Goal: Information Seeking & Learning: Learn about a topic

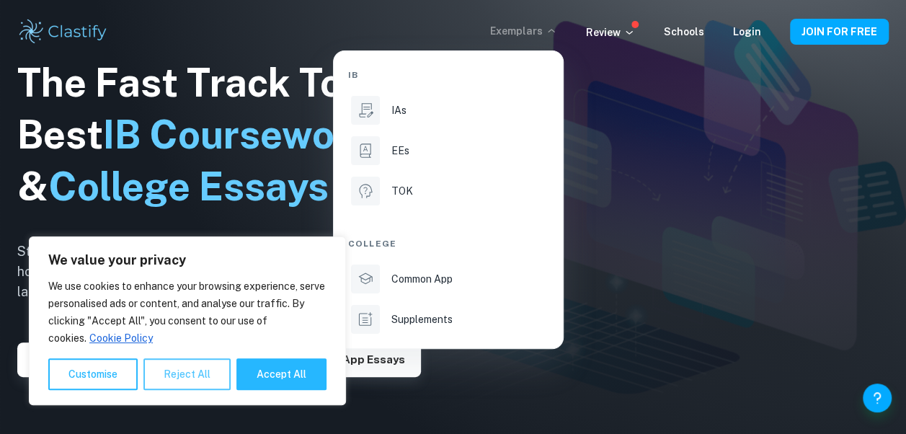
drag, startPoint x: 398, startPoint y: 111, endPoint x: 150, endPoint y: 373, distance: 360.9
click at [398, 111] on p "IAs" at bounding box center [398, 110] width 15 height 16
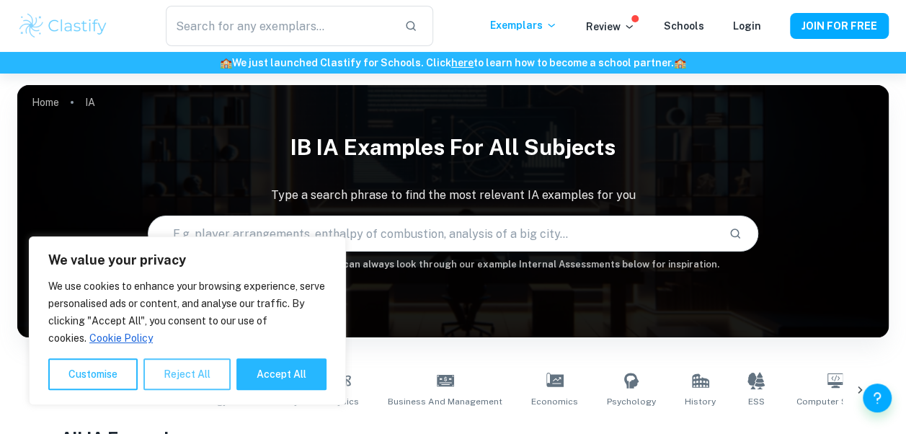
click at [154, 373] on button "Reject All" at bounding box center [186, 374] width 87 height 32
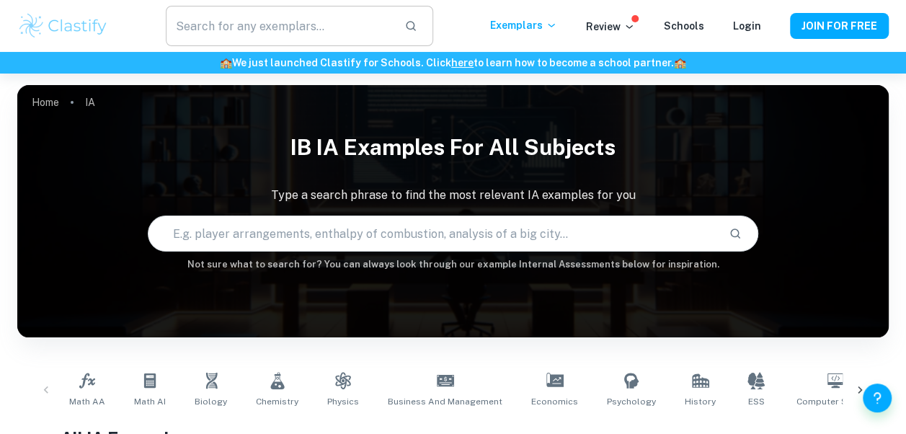
click at [266, 32] on input "text" at bounding box center [279, 26] width 226 height 40
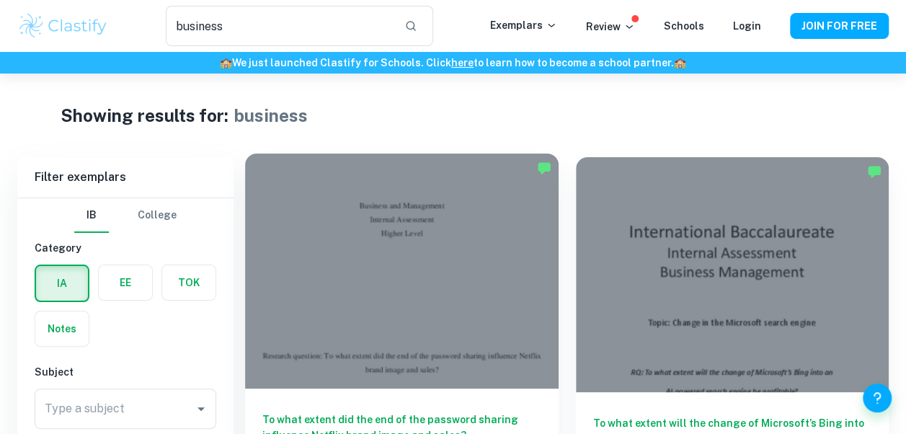
scroll to position [135, 0]
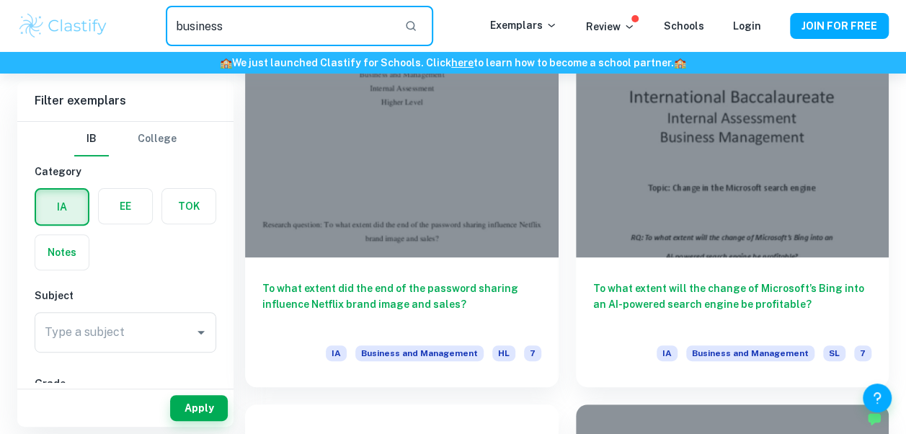
click at [254, 30] on input "business" at bounding box center [279, 26] width 226 height 40
type input "business safety co"
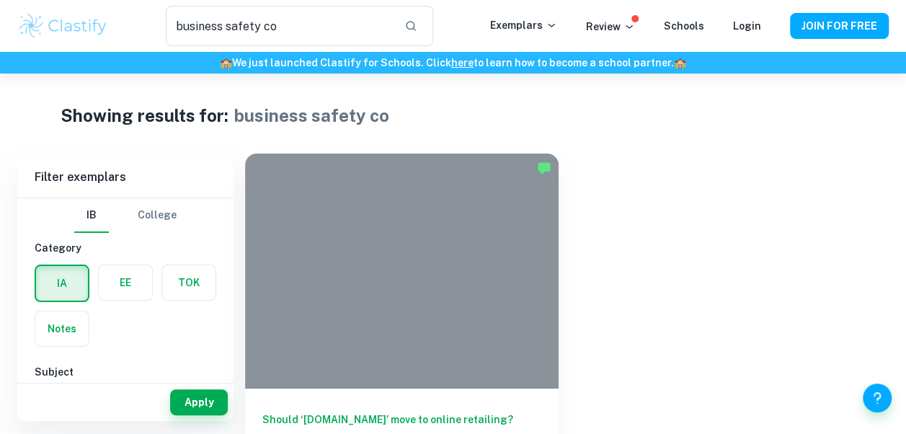
drag, startPoint x: 486, startPoint y: 261, endPoint x: 421, endPoint y: 264, distance: 64.9
click at [421, 264] on div at bounding box center [401, 270] width 313 height 235
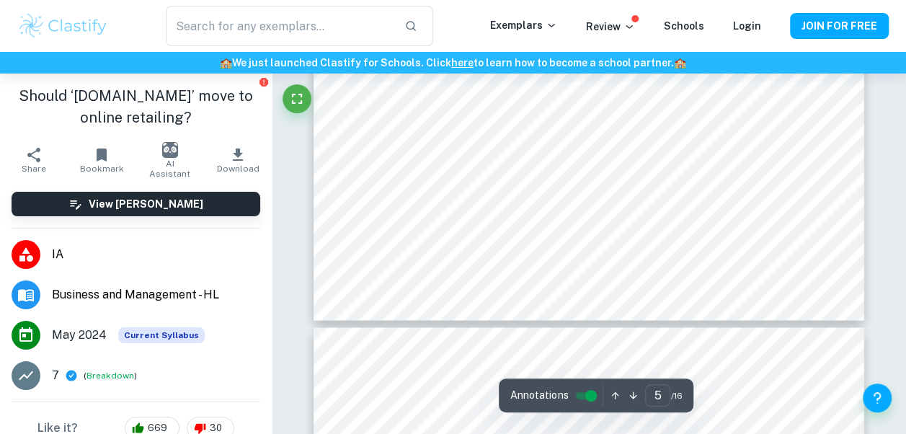
scroll to position [3863, 0]
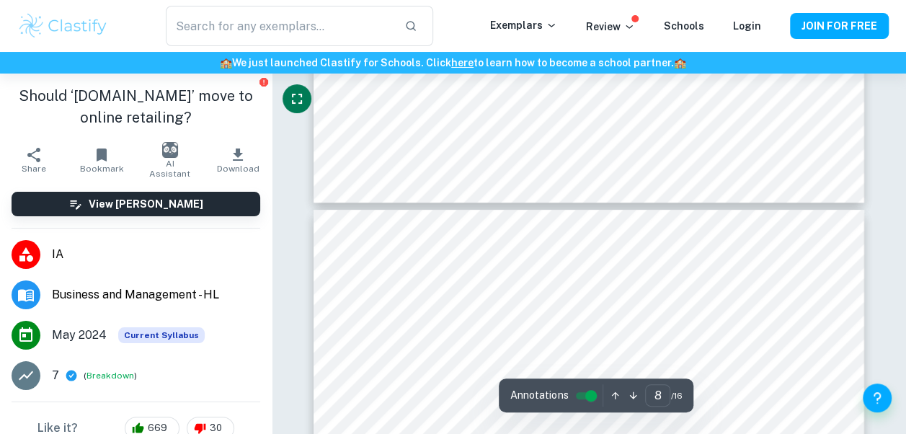
scroll to position [5669, 0]
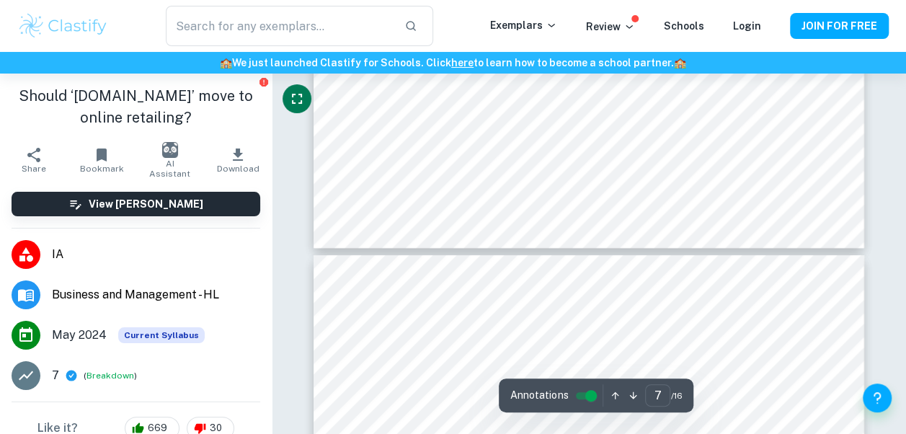
type input "8"
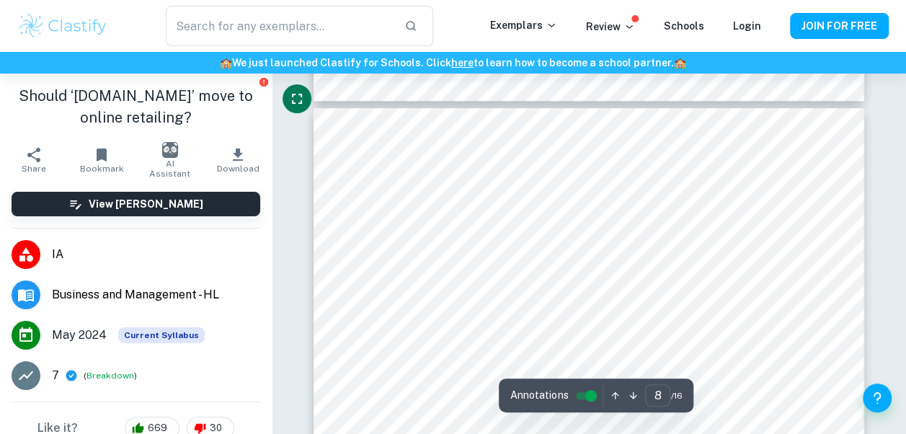
scroll to position [5685, 0]
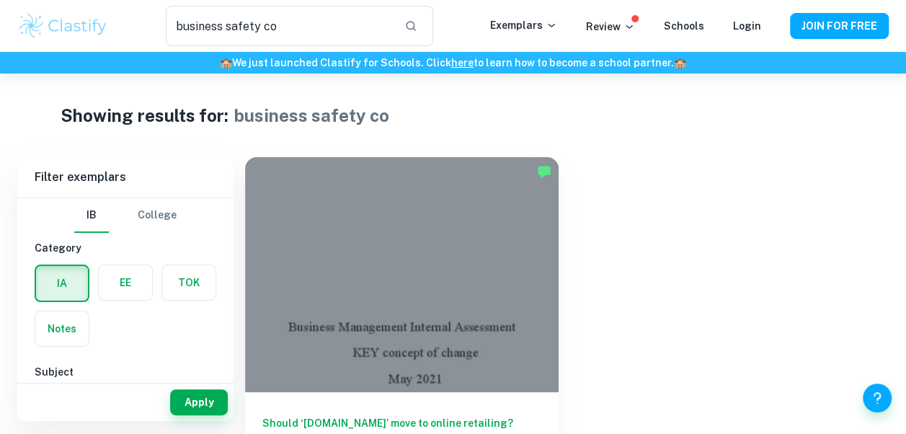
type input "business"
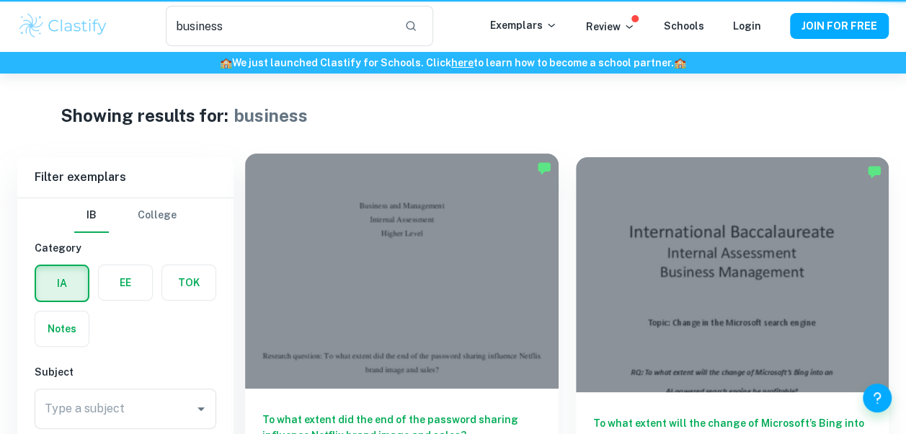
scroll to position [88, 0]
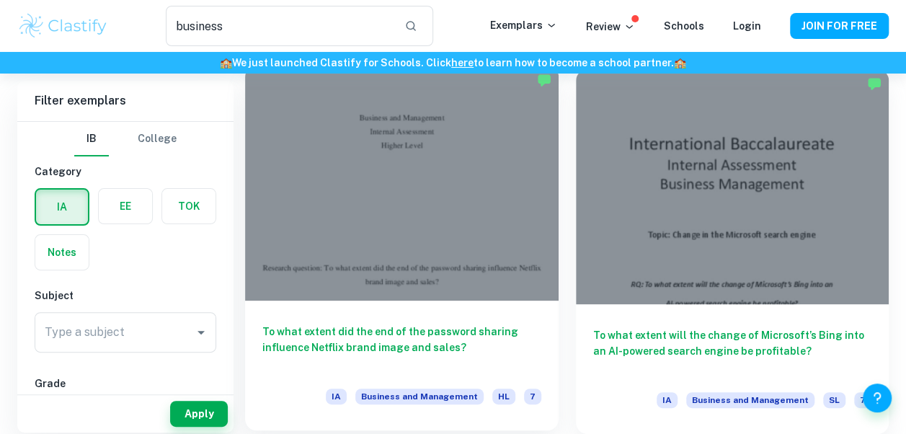
click at [424, 213] on div at bounding box center [401, 183] width 313 height 235
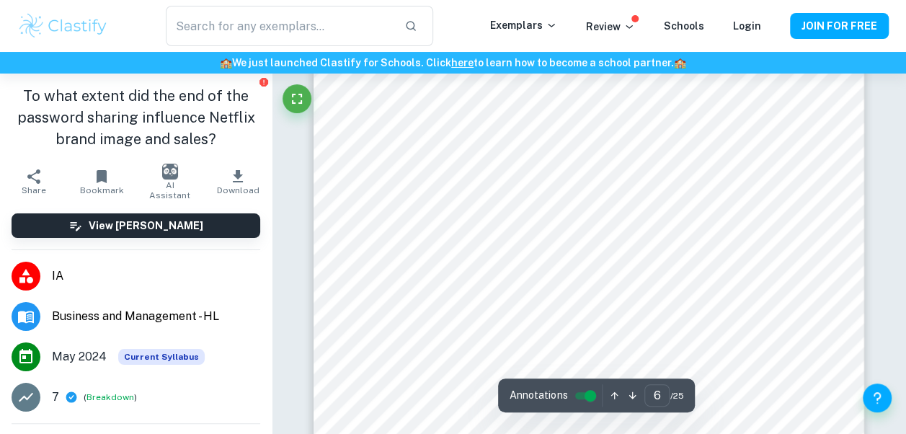
scroll to position [4439, 0]
type input "3"
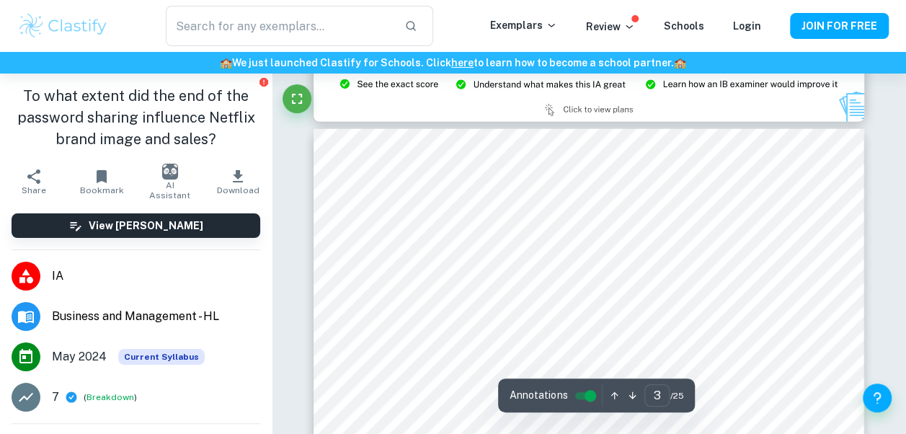
scroll to position [1711, 0]
